Goal: Find specific page/section: Find specific page/section

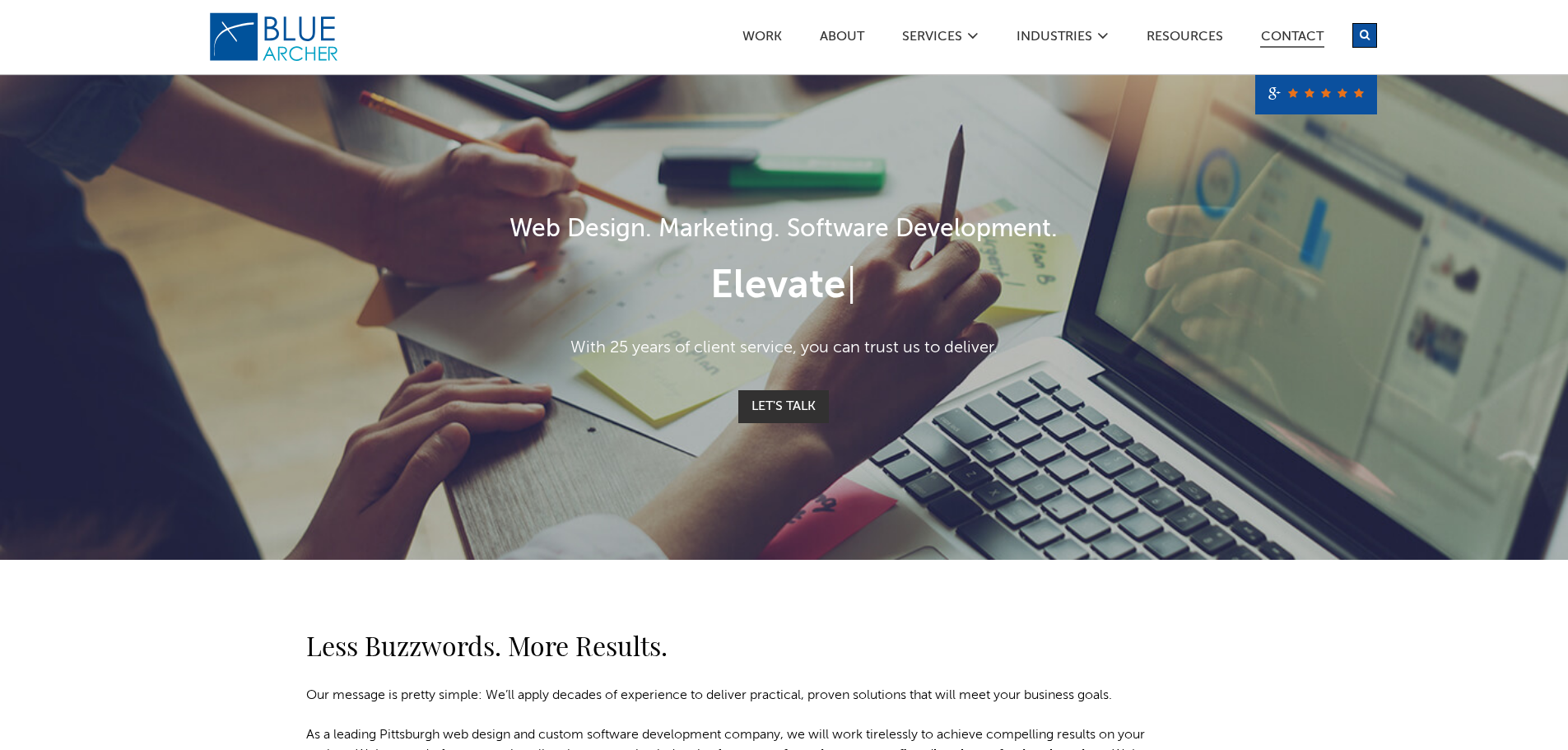
click at [1298, 31] on link "Contact" at bounding box center [1291, 39] width 64 height 18
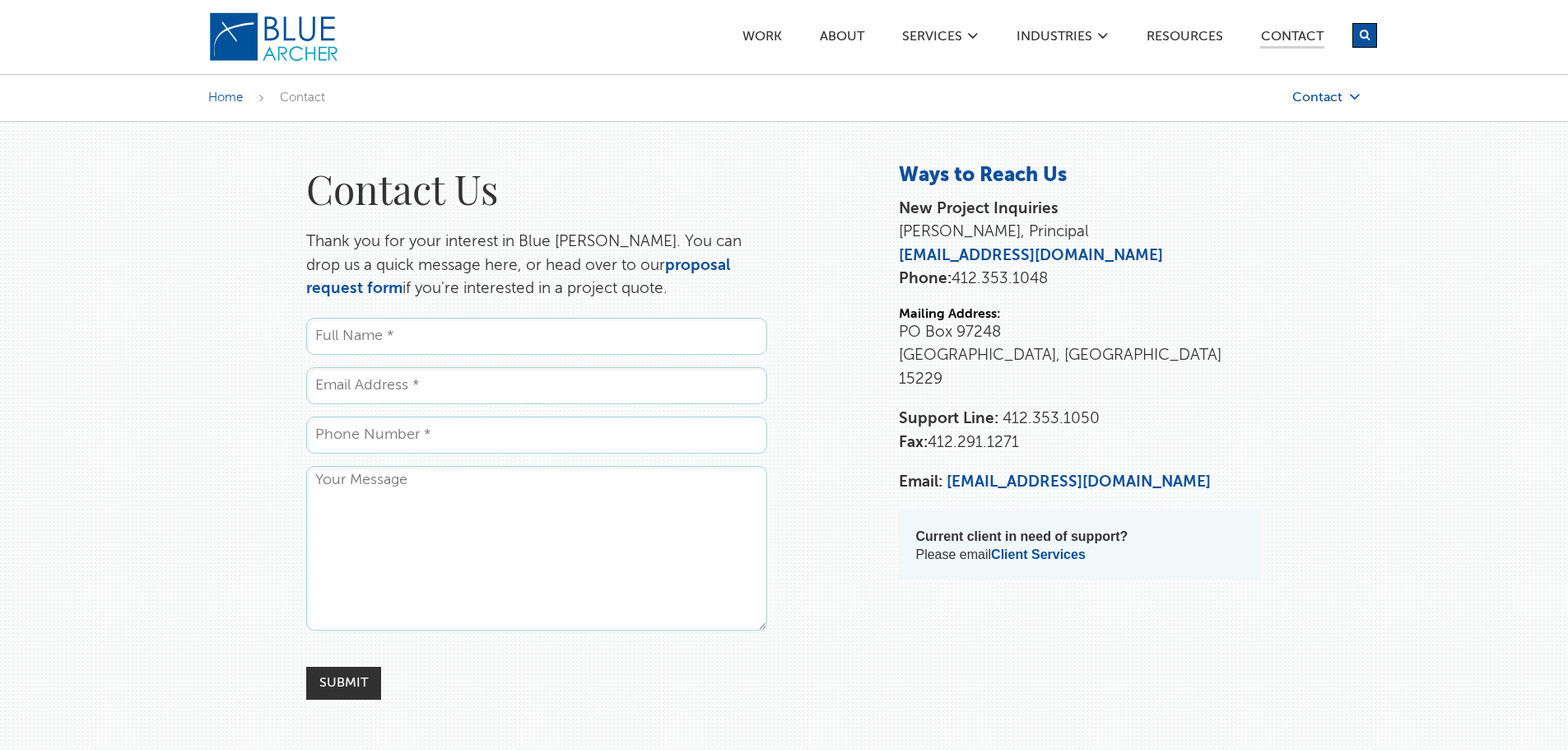
click at [1337, 96] on link "Contact" at bounding box center [1278, 97] width 164 height 14
click at [1229, 202] on link "Training" at bounding box center [1269, 202] width 149 height 32
